Goal: Task Accomplishment & Management: Use online tool/utility

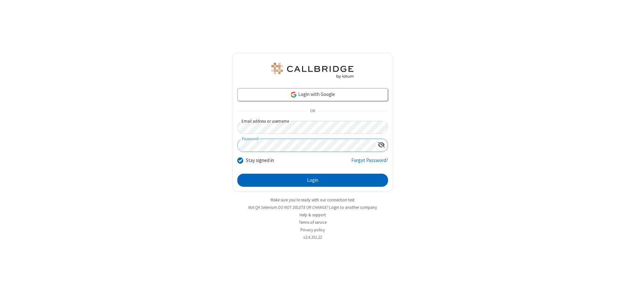
click at [313, 180] on button "Login" at bounding box center [312, 180] width 151 height 13
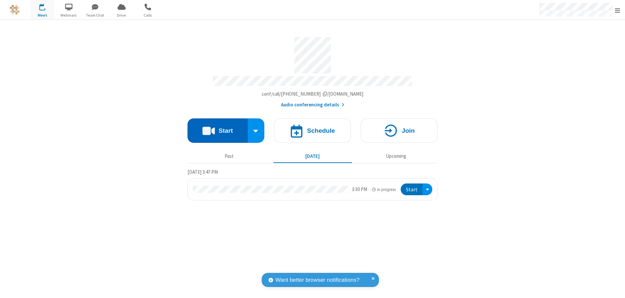
click at [218, 128] on button "Start" at bounding box center [218, 131] width 60 height 24
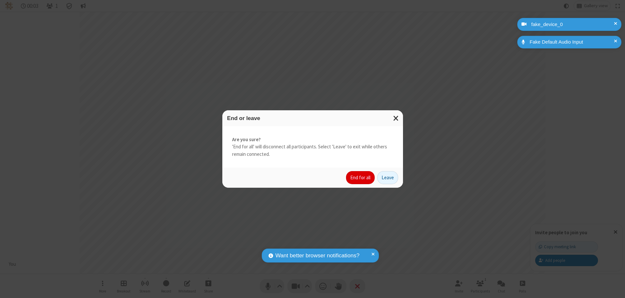
click at [361, 178] on button "End for all" at bounding box center [360, 177] width 29 height 13
